Goal: Book appointment/travel/reservation

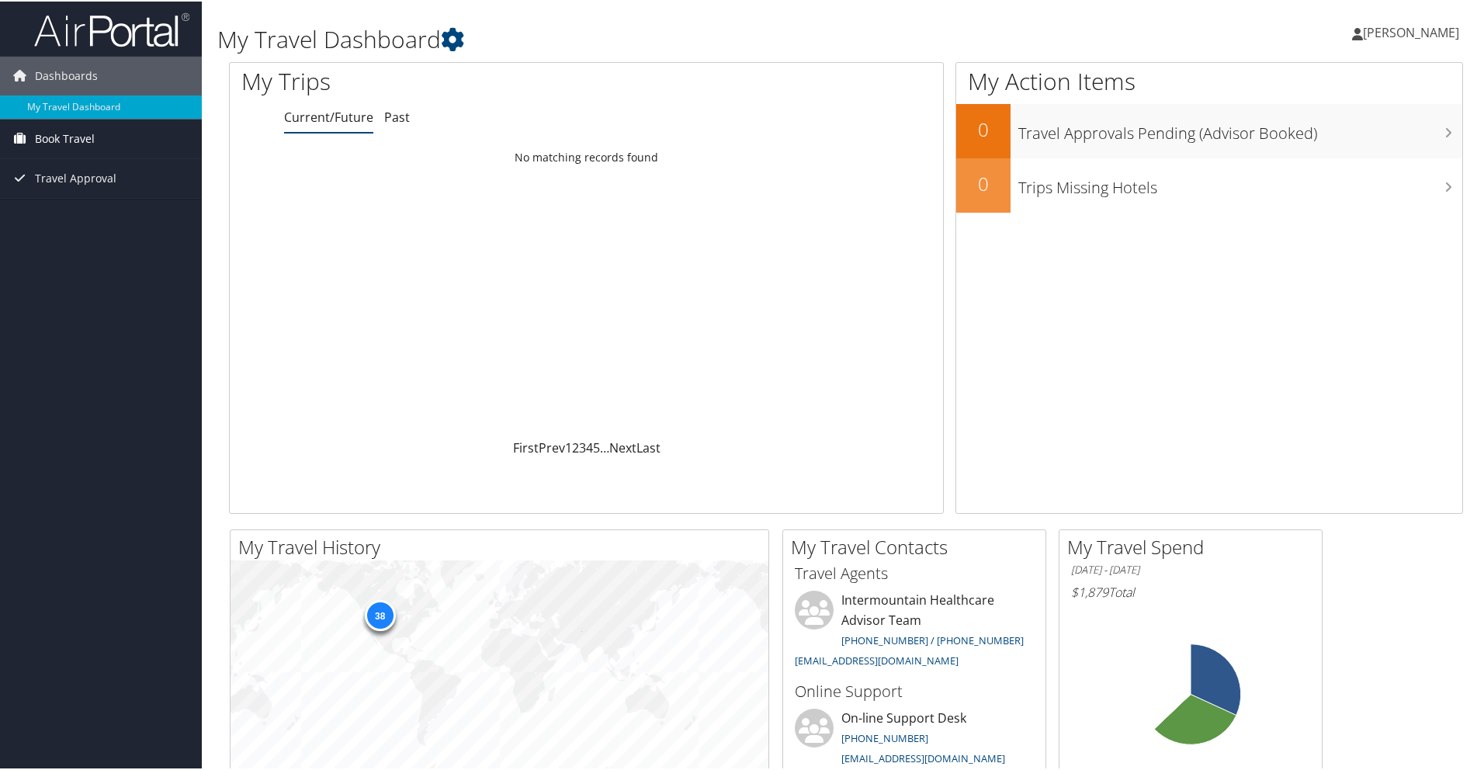
click at [64, 137] on span "Book Travel" at bounding box center [65, 137] width 60 height 39
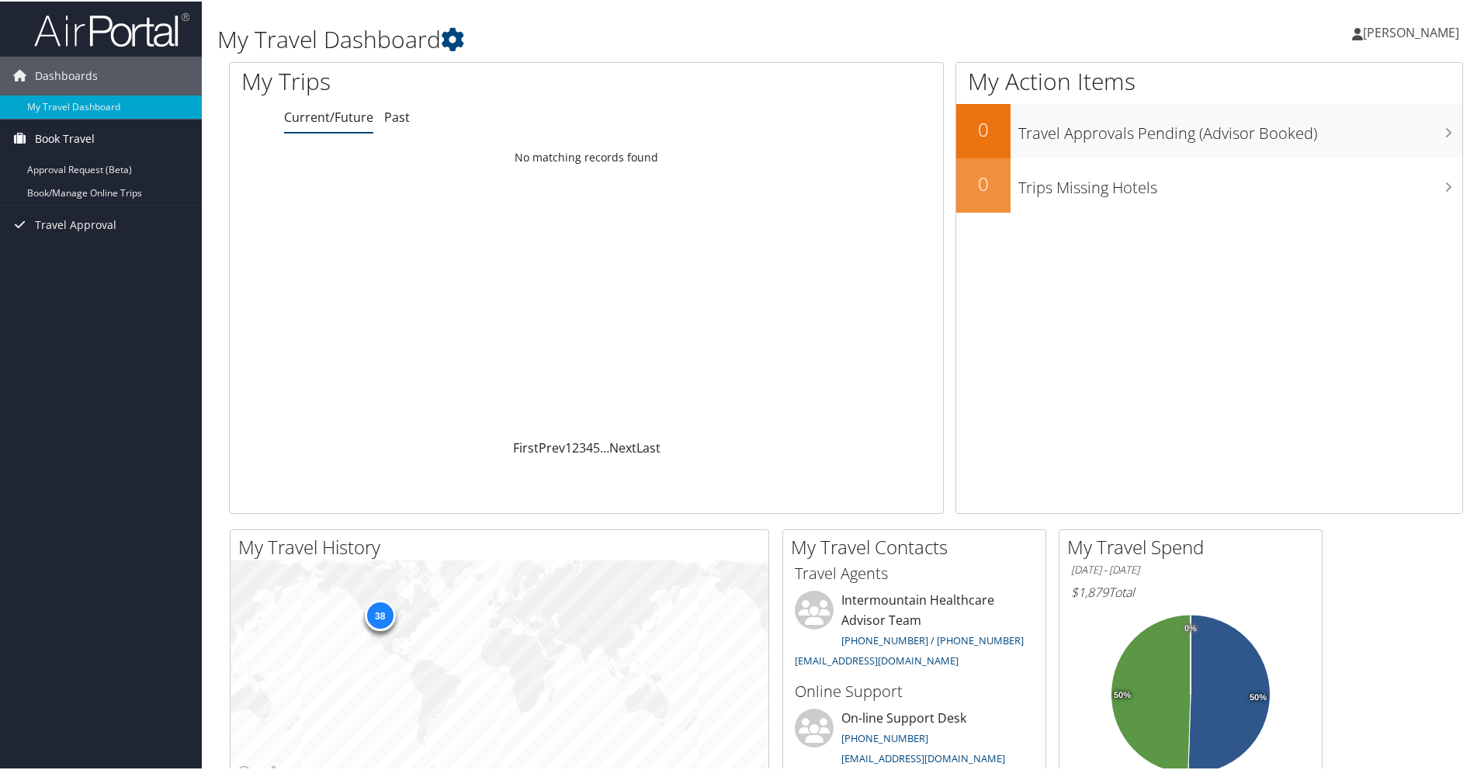
click at [77, 135] on span "Book Travel" at bounding box center [65, 137] width 60 height 39
click at [75, 137] on span "Book Travel" at bounding box center [65, 137] width 60 height 39
click at [71, 199] on link "Book/Manage Online Trips" at bounding box center [101, 191] width 202 height 23
